Goal: Information Seeking & Learning: Learn about a topic

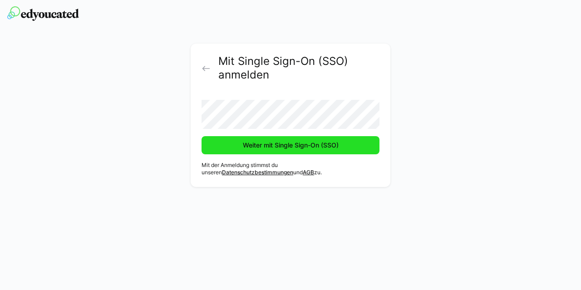
click at [276, 140] on span "Weiter mit Single Sign-On (SSO)" at bounding box center [291, 145] width 178 height 18
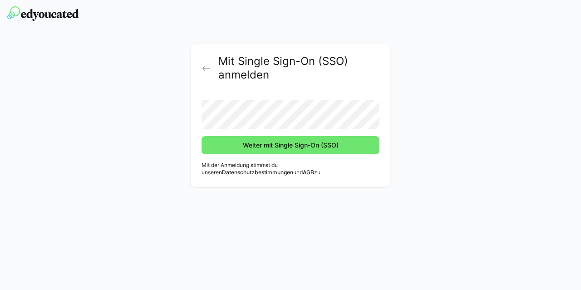
click at [266, 129] on form "Weiter mit Single Sign-On (SSO)" at bounding box center [291, 124] width 178 height 62
click at [202, 136] on button "Weiter mit Single Sign-On (SSO)" at bounding box center [291, 145] width 178 height 18
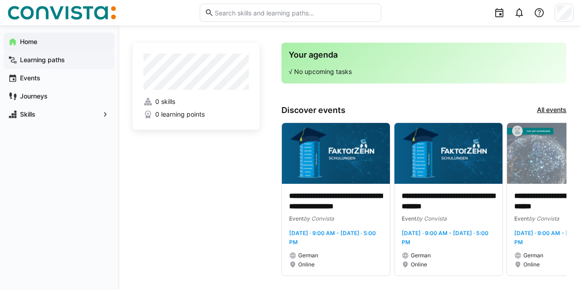
click at [68, 65] on div "Learning paths" at bounding box center [59, 60] width 111 height 18
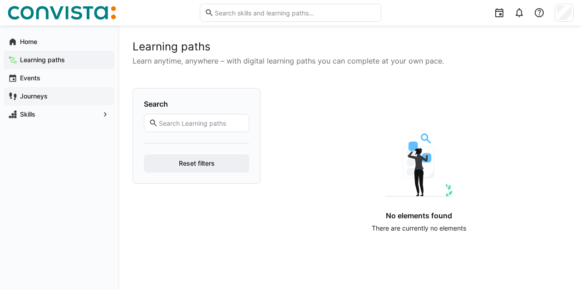
click at [66, 102] on div "Journeys" at bounding box center [59, 96] width 111 height 18
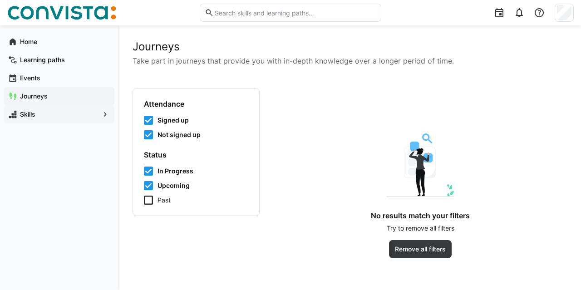
click at [72, 113] on span "Skills" at bounding box center [59, 114] width 81 height 9
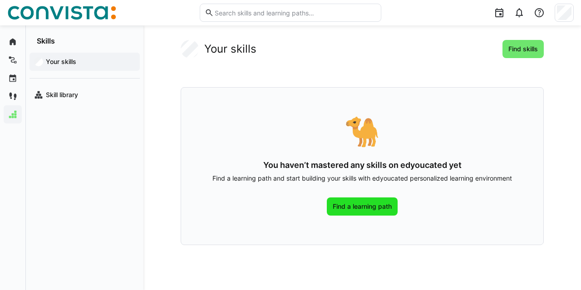
click at [361, 204] on span "Find a learning path" at bounding box center [362, 206] width 62 height 9
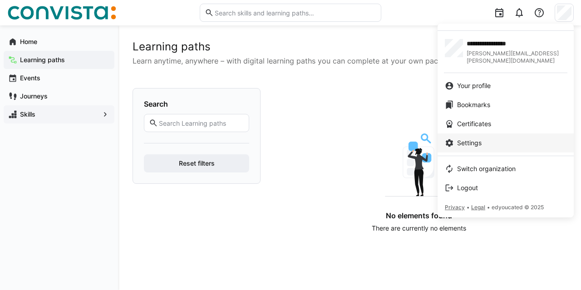
click at [478, 138] on span "Settings" at bounding box center [469, 142] width 25 height 9
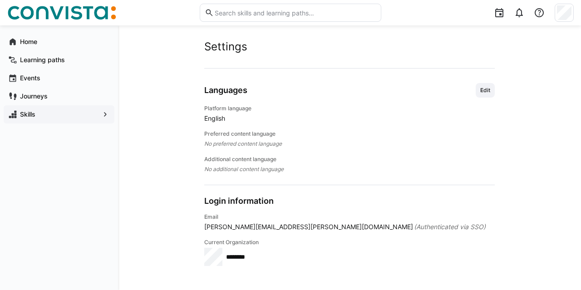
click at [217, 117] on span "English" at bounding box center [349, 118] width 291 height 9
click at [489, 89] on span "Edit" at bounding box center [485, 90] width 12 height 7
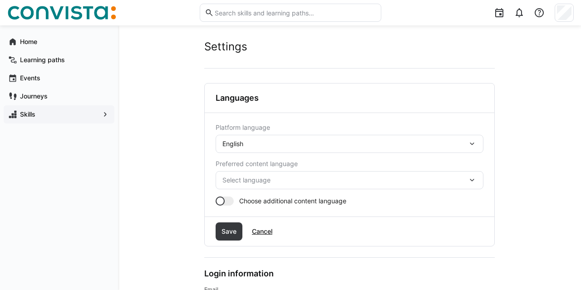
click at [284, 145] on div "English" at bounding box center [344, 144] width 245 height 8
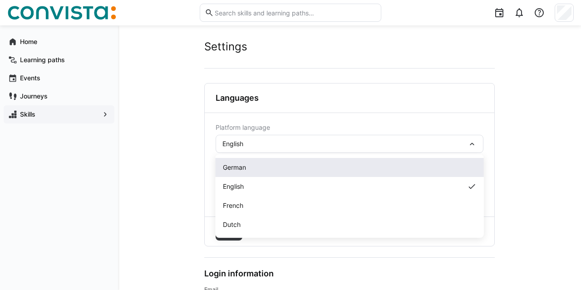
click at [257, 160] on div "German" at bounding box center [350, 167] width 268 height 19
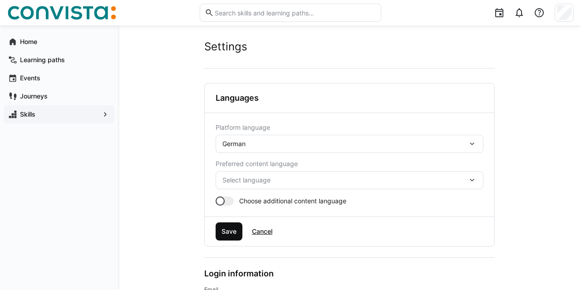
click at [227, 233] on span "Save" at bounding box center [229, 231] width 18 height 9
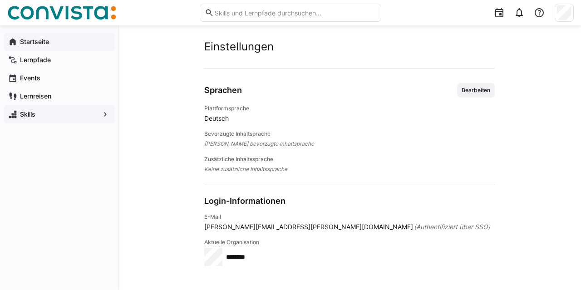
click at [0, 0] on app-navigation-label "Startseite" at bounding box center [0, 0] width 0 height 0
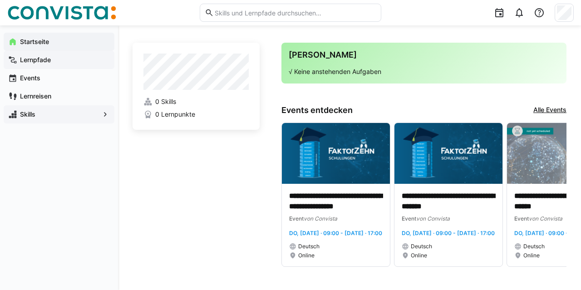
click at [0, 0] on app-navigation-label "Lernpfade" at bounding box center [0, 0] width 0 height 0
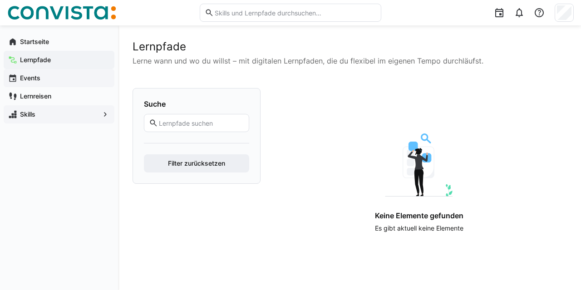
click at [36, 83] on div "Events" at bounding box center [59, 78] width 111 height 18
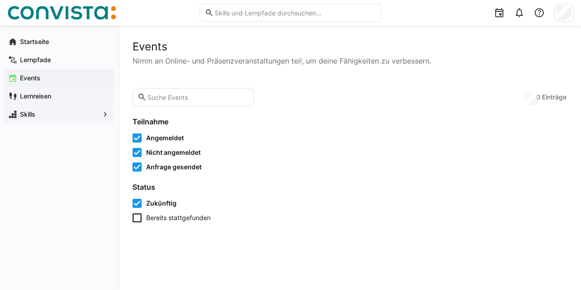
click at [0, 0] on app-navigation-label "Lernreisen" at bounding box center [0, 0] width 0 height 0
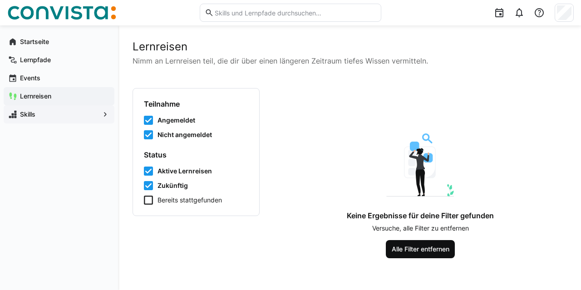
click at [425, 253] on span "Alle Filter entfernen" at bounding box center [420, 249] width 60 height 9
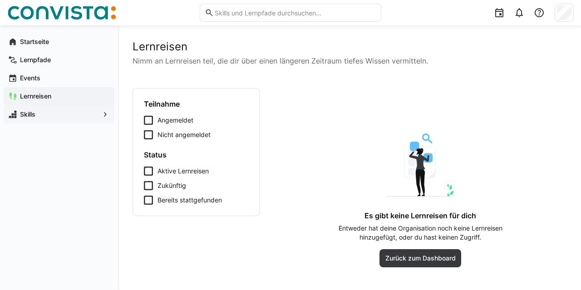
click at [47, 111] on span "Skills" at bounding box center [59, 114] width 81 height 9
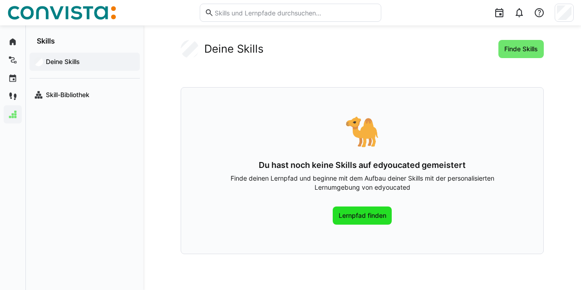
click at [353, 215] on span "Lernpfad finden" at bounding box center [362, 215] width 50 height 9
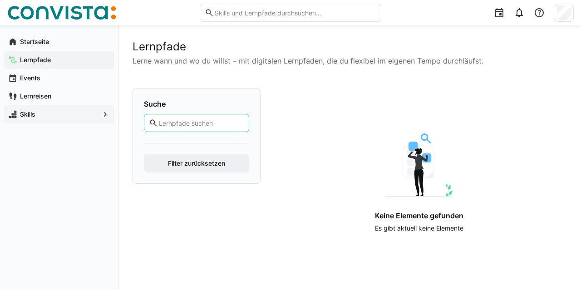
click at [179, 119] on input "text" at bounding box center [201, 123] width 86 height 8
click at [51, 111] on span "Skills" at bounding box center [59, 114] width 81 height 9
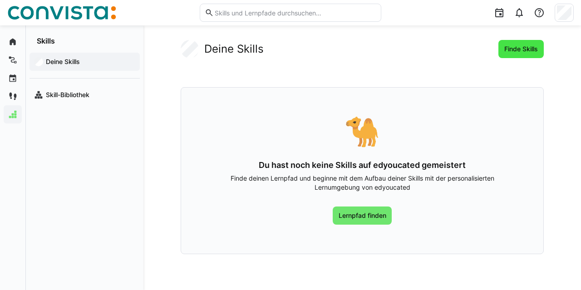
click at [515, 57] on span "Finde Skills" at bounding box center [520, 49] width 45 height 18
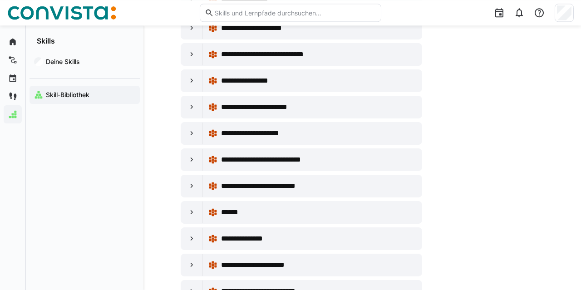
scroll to position [1841, 0]
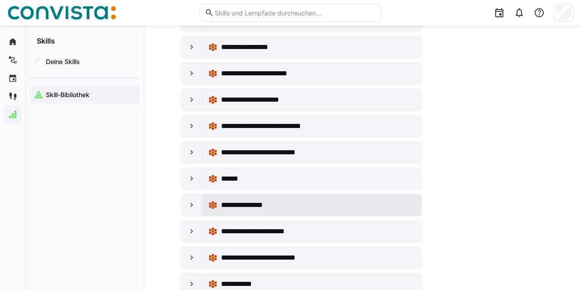
click at [240, 196] on div "**********" at bounding box center [312, 205] width 208 height 18
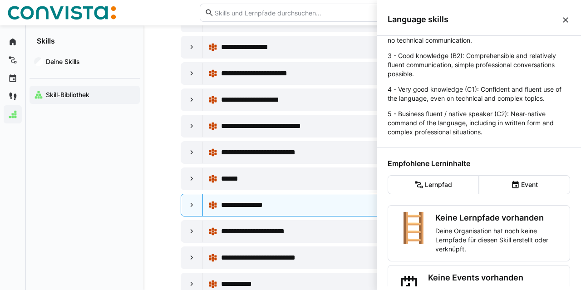
scroll to position [157, 0]
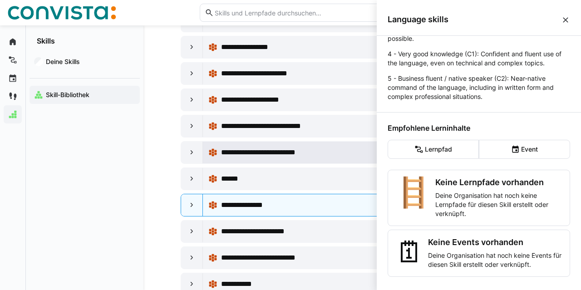
click at [244, 147] on span "**********" at bounding box center [270, 152] width 98 height 11
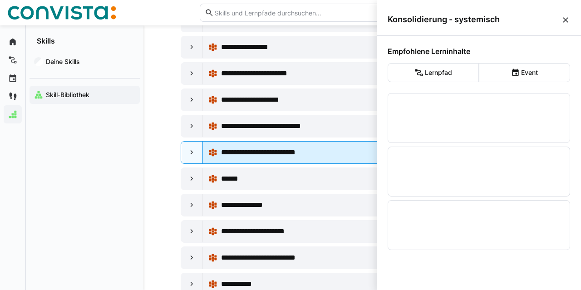
scroll to position [0, 0]
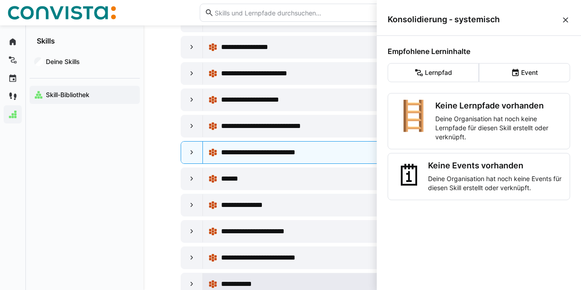
click at [255, 279] on span "**********" at bounding box center [243, 284] width 45 height 11
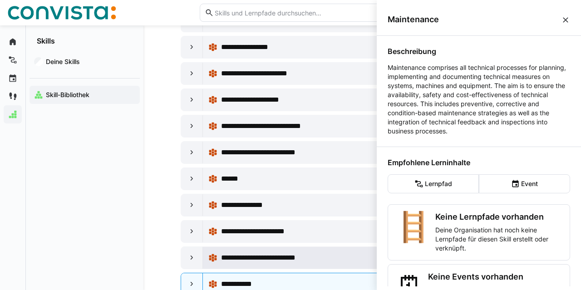
click at [262, 252] on span "**********" at bounding box center [275, 257] width 109 height 11
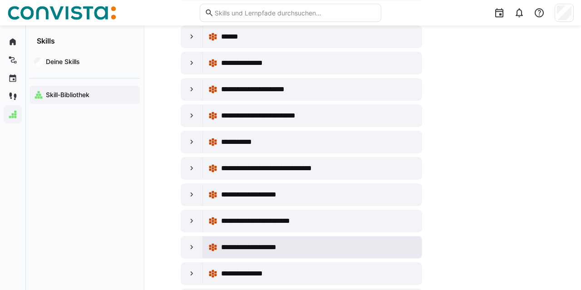
scroll to position [2124, 0]
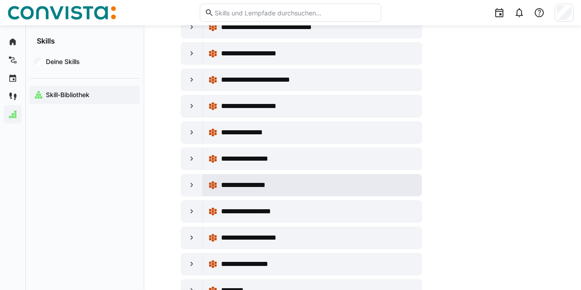
click at [245, 180] on span "**********" at bounding box center [251, 185] width 60 height 11
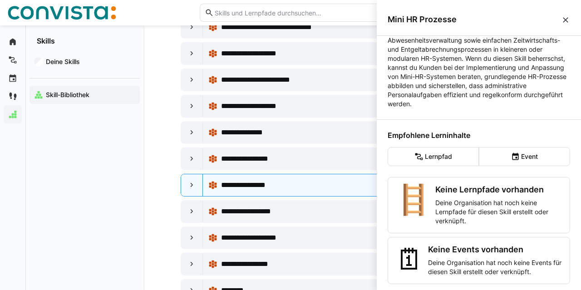
scroll to position [62, 0]
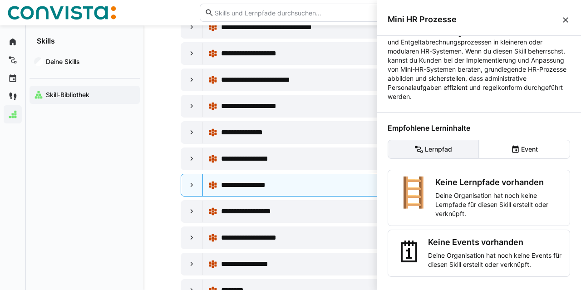
click at [444, 151] on eds-button-option "Lernpfad" at bounding box center [433, 149] width 91 height 19
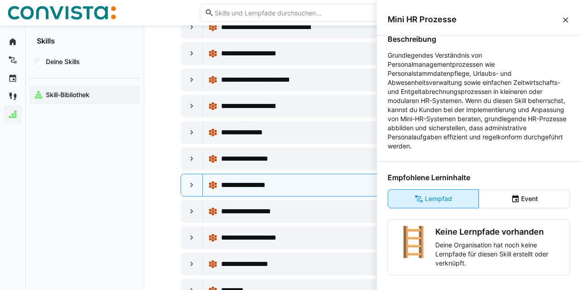
scroll to position [11, 0]
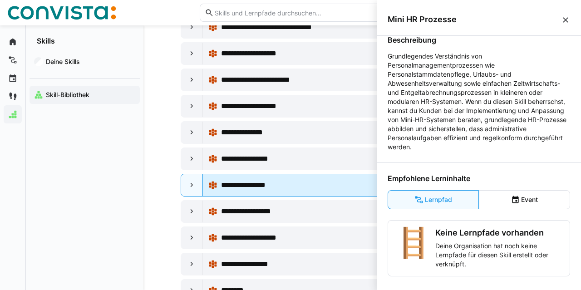
click at [296, 180] on div "**********" at bounding box center [318, 185] width 195 height 11
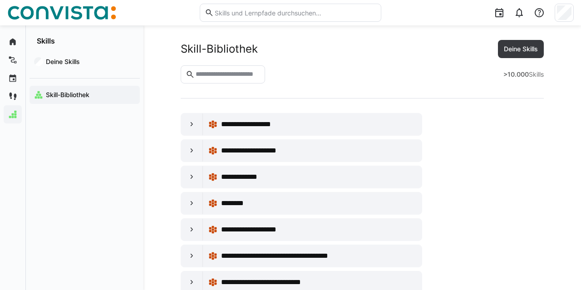
scroll to position [2124, 0]
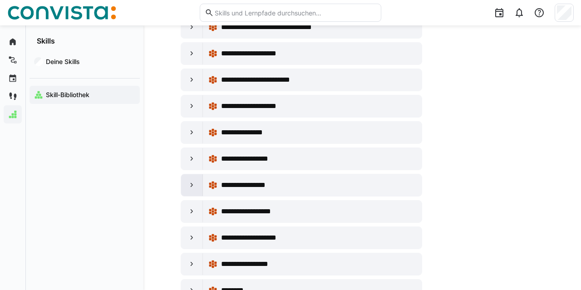
click at [191, 174] on div at bounding box center [192, 185] width 22 height 22
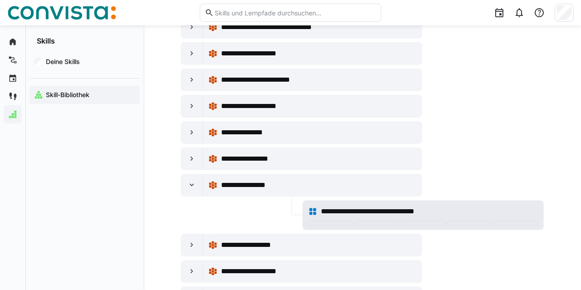
click at [355, 202] on div "**********" at bounding box center [423, 211] width 230 height 18
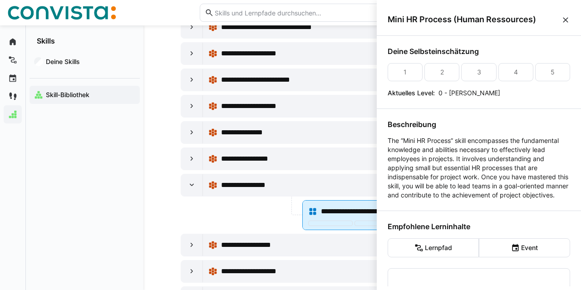
scroll to position [0, 0]
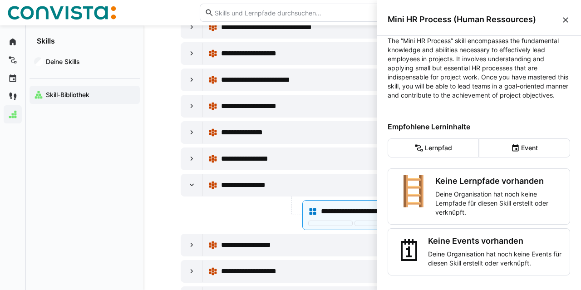
click at [447, 145] on eds-button-option "Lernpfad" at bounding box center [433, 147] width 91 height 19
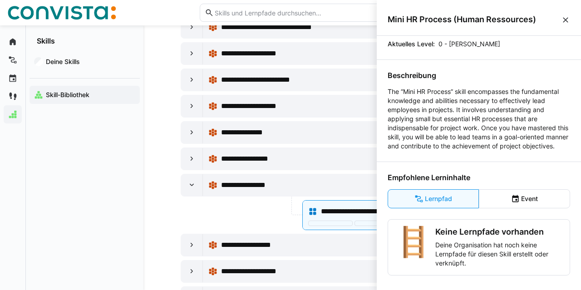
scroll to position [57, 0]
click at [448, 202] on eds-button-option "Lernpfad" at bounding box center [433, 198] width 91 height 19
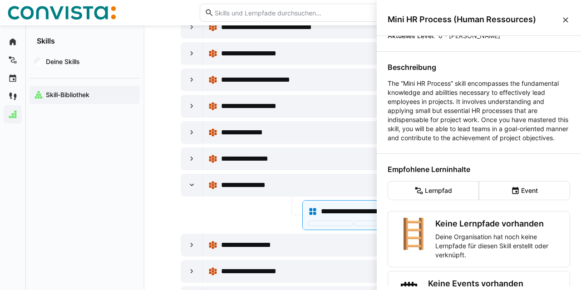
click at [476, 164] on div "Deine Selbsteinschätzung 1 2 3 4 5 Aktuelles Level: 0 - [PERSON_NAME] Beschreib…" at bounding box center [479, 161] width 204 height 251
click at [564, 20] on eds-icon at bounding box center [565, 19] width 9 height 9
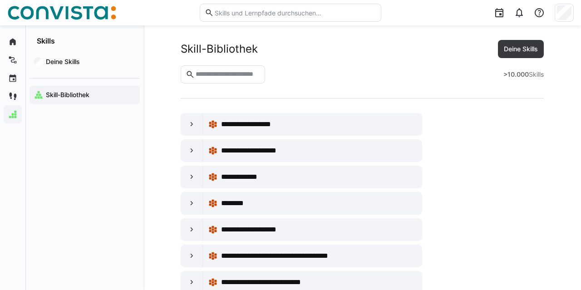
scroll to position [2124, 0]
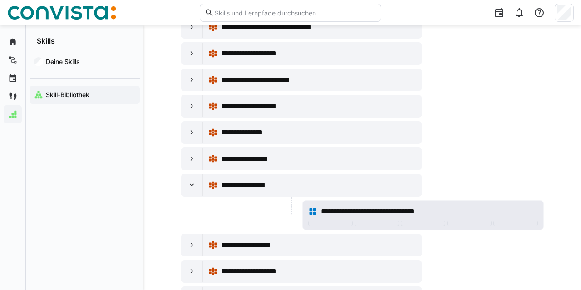
click at [335, 206] on span "**********" at bounding box center [386, 211] width 130 height 11
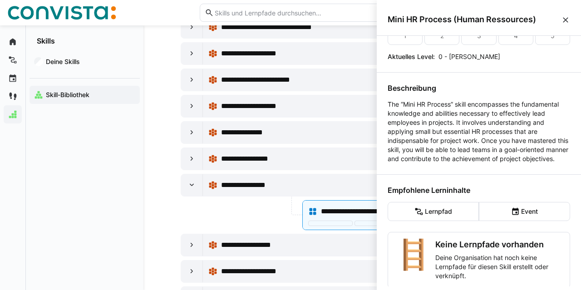
scroll to position [17, 0]
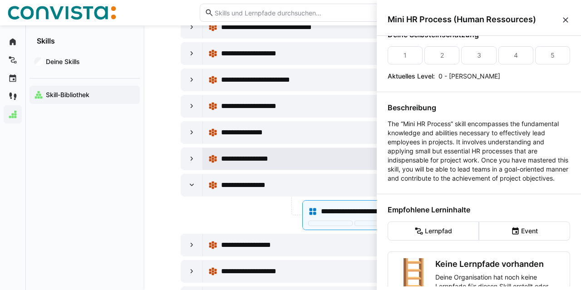
click at [293, 153] on div "**********" at bounding box center [318, 158] width 195 height 11
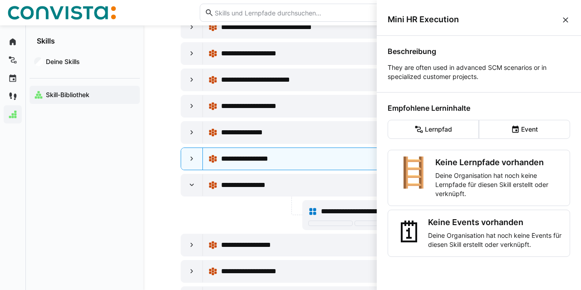
click at [565, 17] on eds-icon at bounding box center [565, 19] width 9 height 9
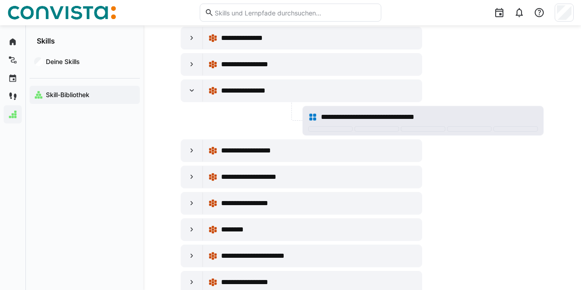
scroll to position [2266, 0]
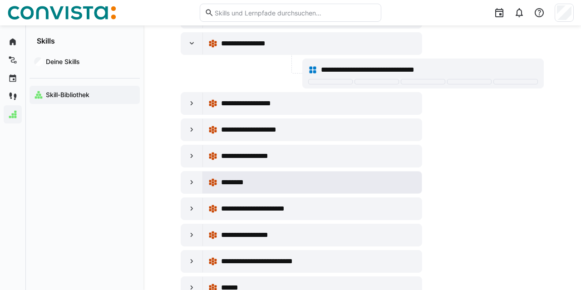
click at [295, 177] on div "********" at bounding box center [318, 182] width 195 height 11
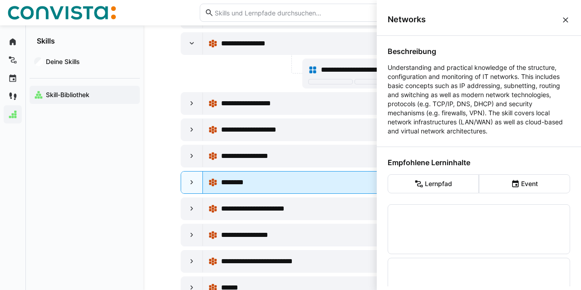
scroll to position [0, 0]
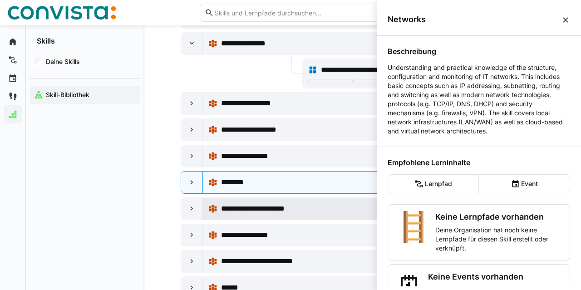
click at [270, 200] on div "**********" at bounding box center [312, 209] width 208 height 18
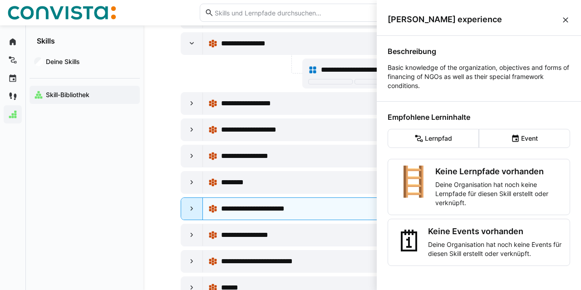
click at [196, 198] on div at bounding box center [192, 209] width 22 height 22
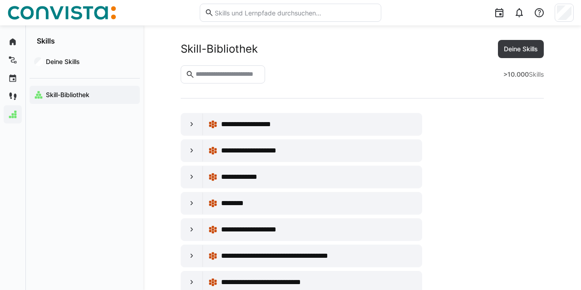
scroll to position [2266, 0]
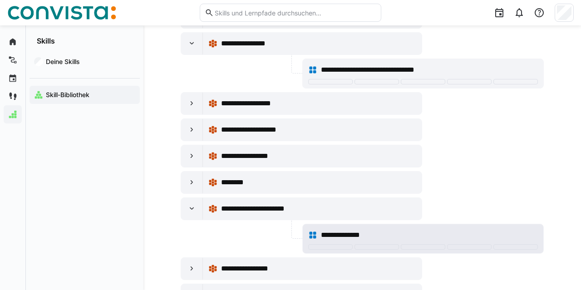
click at [336, 230] on span "**********" at bounding box center [347, 235] width 53 height 11
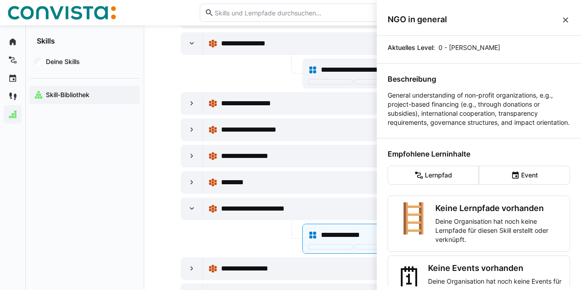
scroll to position [80, 0]
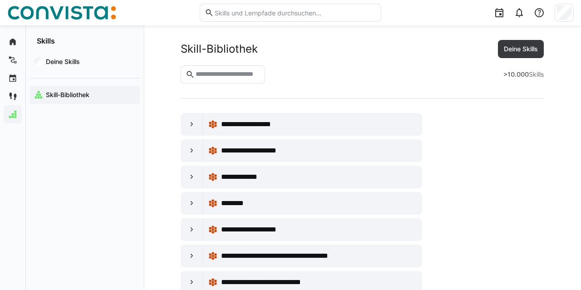
scroll to position [2266, 0]
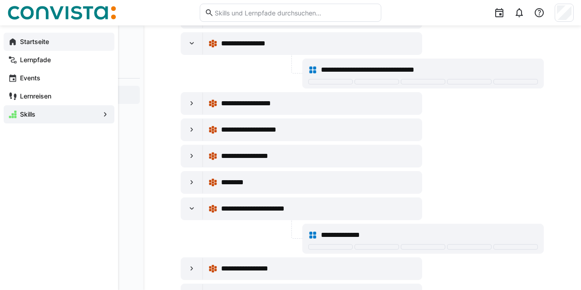
click at [15, 37] on eds-icon at bounding box center [12, 41] width 9 height 9
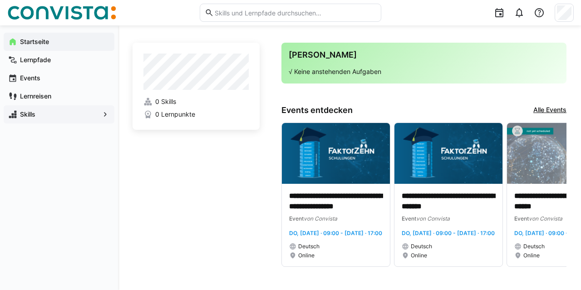
click at [557, 106] on link "Alle Events" at bounding box center [549, 110] width 33 height 10
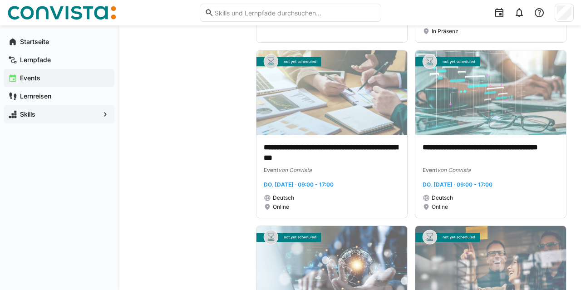
scroll to position [1039, 0]
